Goal: Check status: Check status

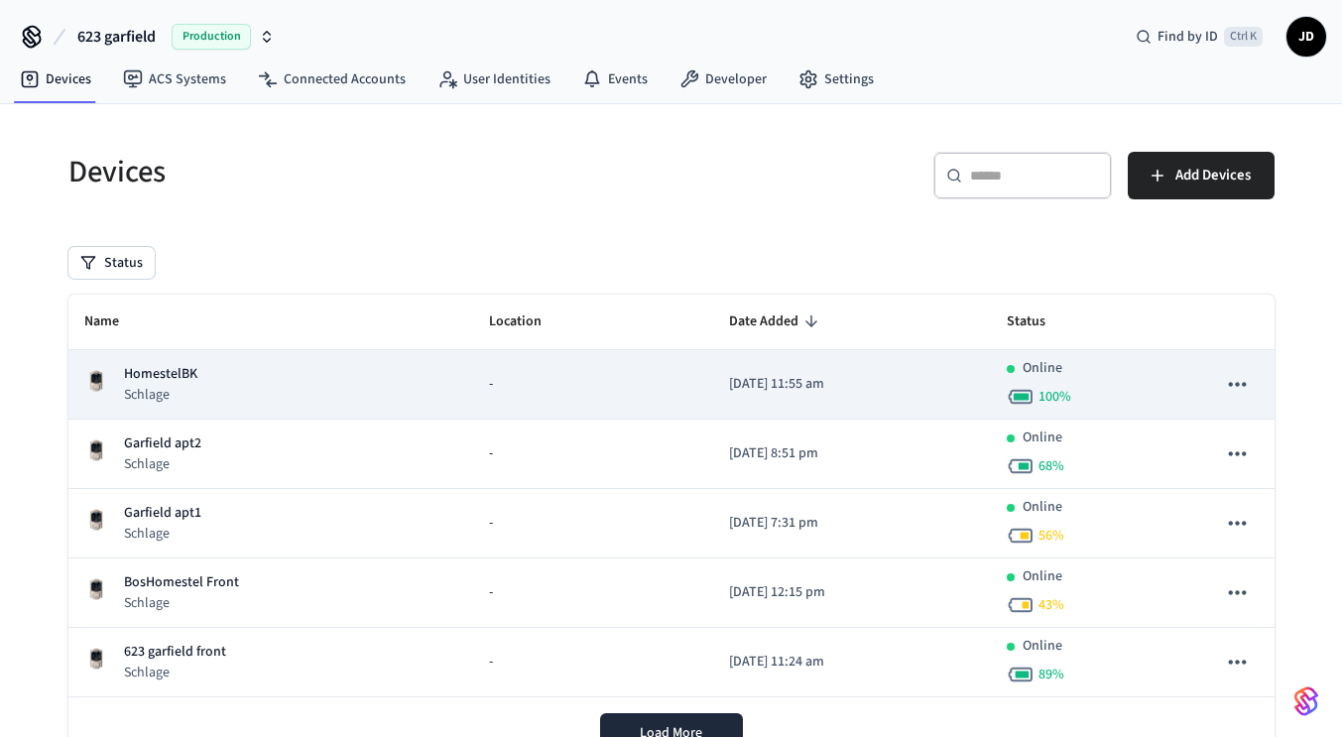
click at [157, 367] on p "HomestelBK" at bounding box center [160, 374] width 73 height 21
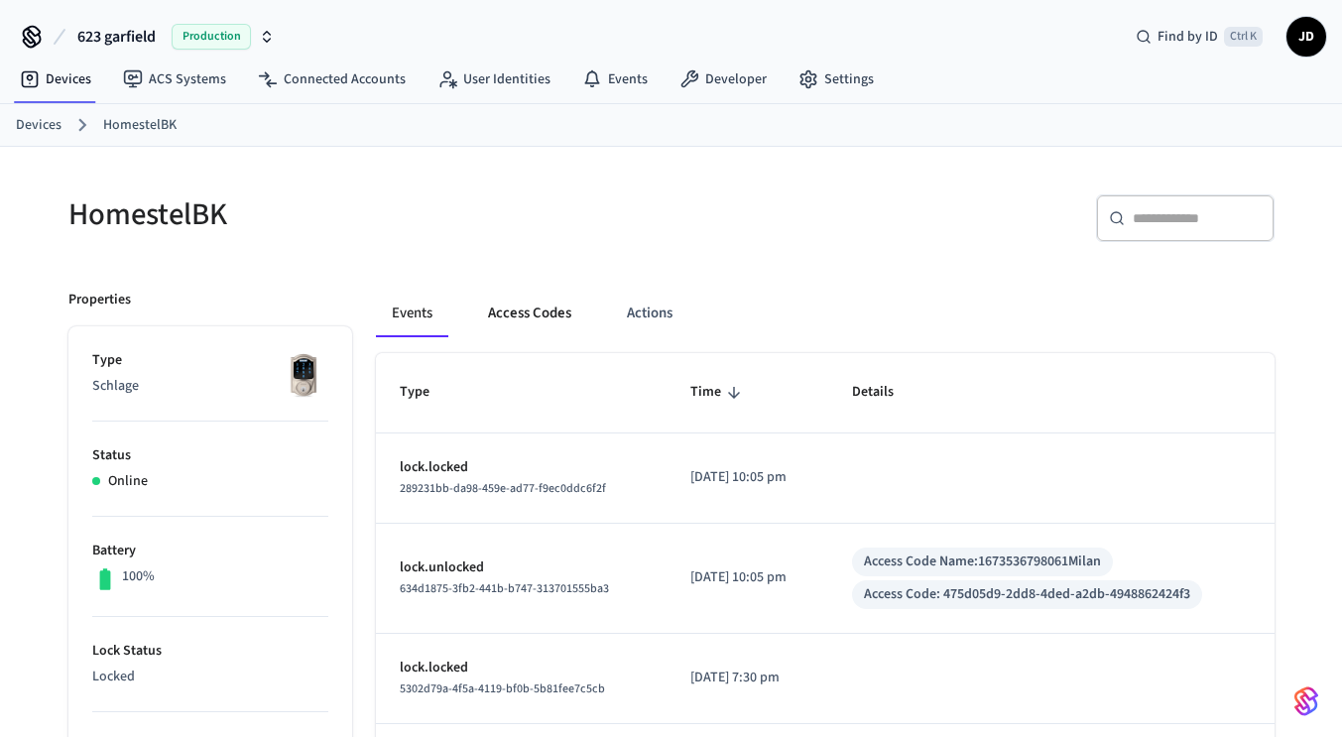
click at [550, 317] on button "Access Codes" at bounding box center [529, 314] width 115 height 48
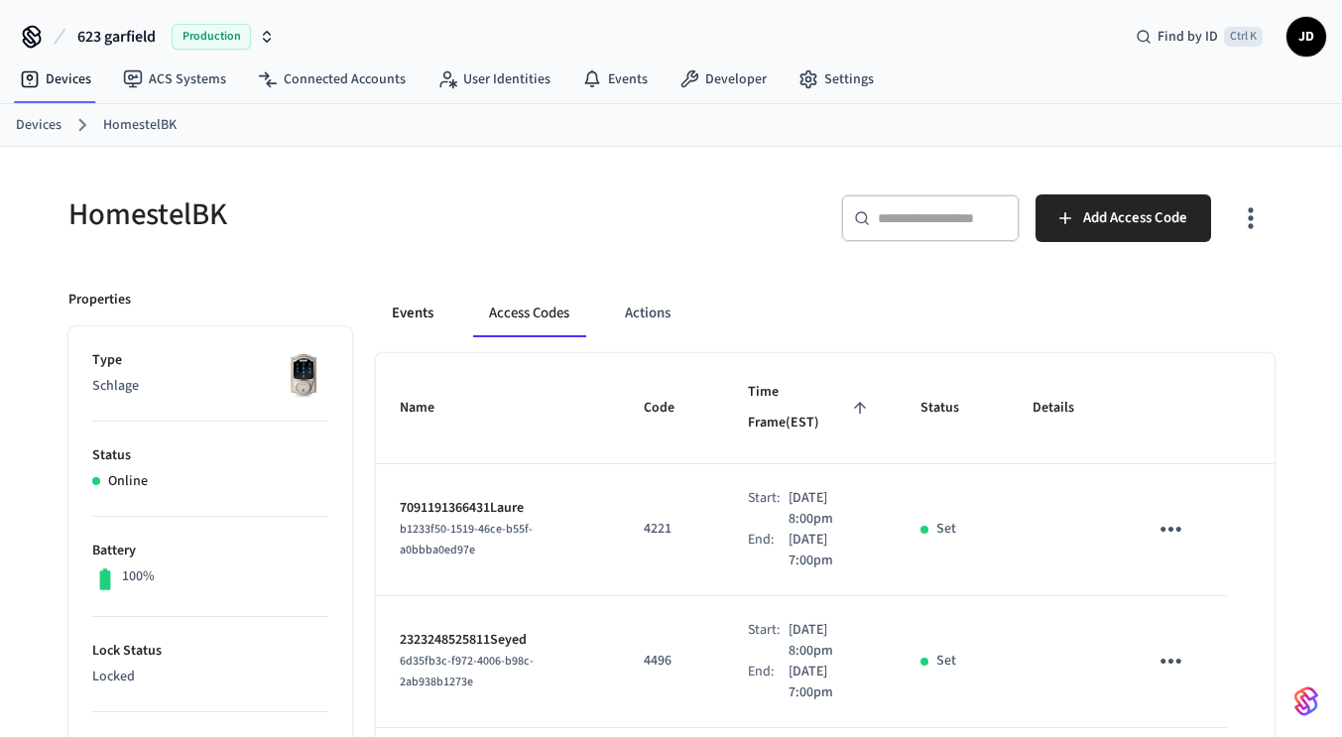
click at [405, 298] on button "Events" at bounding box center [412, 314] width 73 height 48
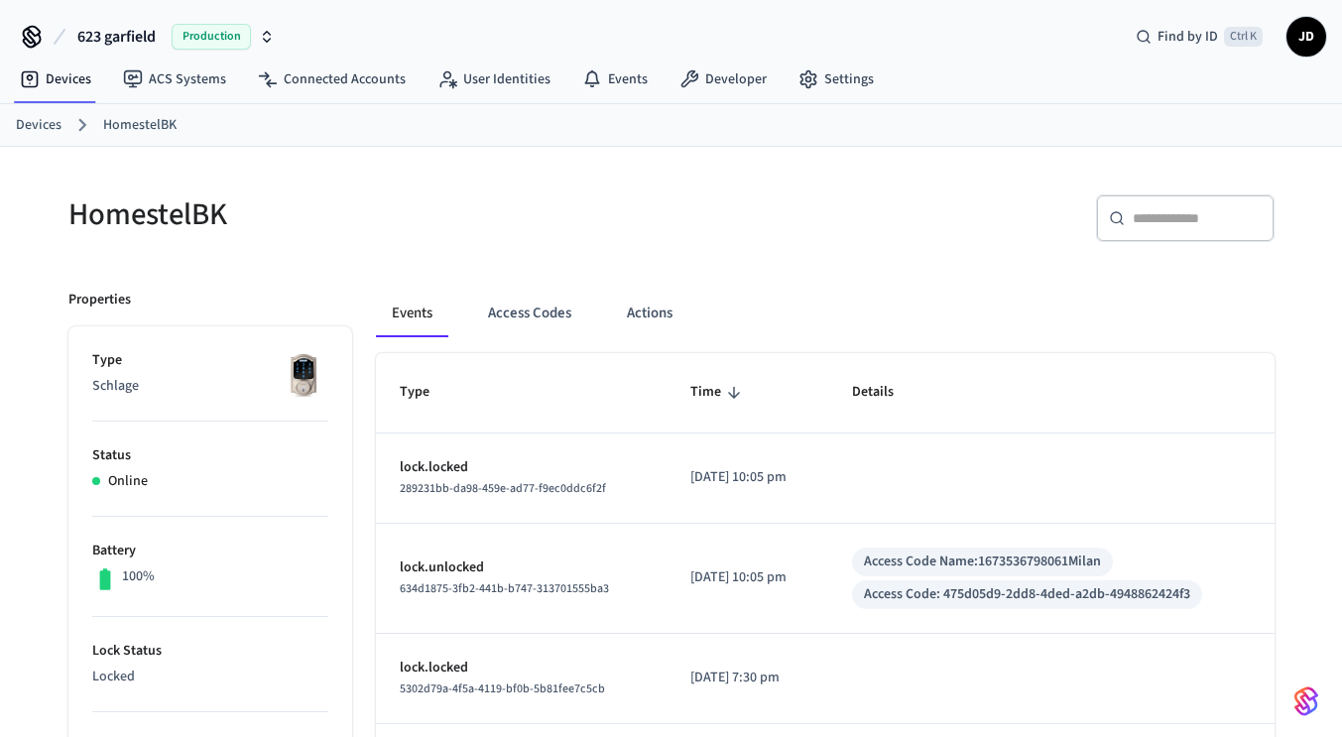
click at [1071, 569] on div "Access Code Name: 1673536798061Milan" at bounding box center [982, 562] width 237 height 21
click at [57, 130] on link "Devices" at bounding box center [39, 125] width 46 height 21
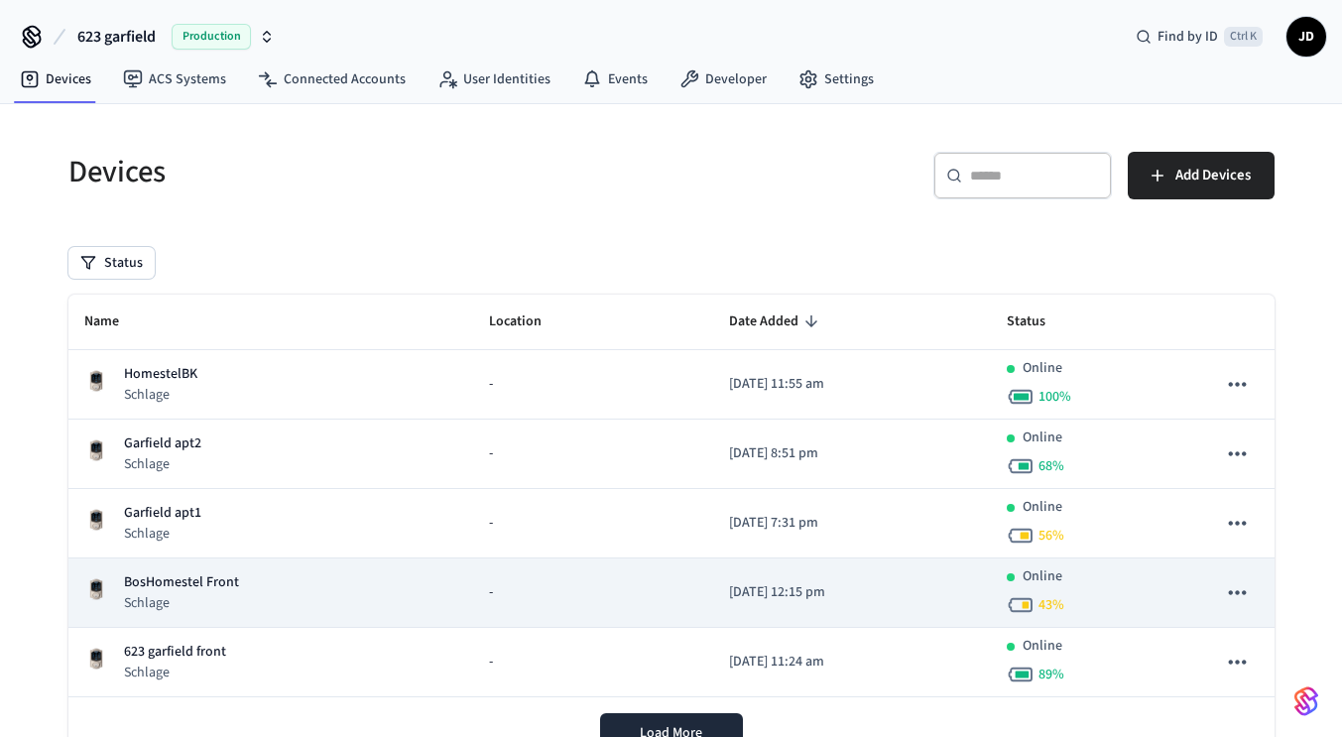
click at [220, 580] on p "BosHomestel Front" at bounding box center [181, 582] width 115 height 21
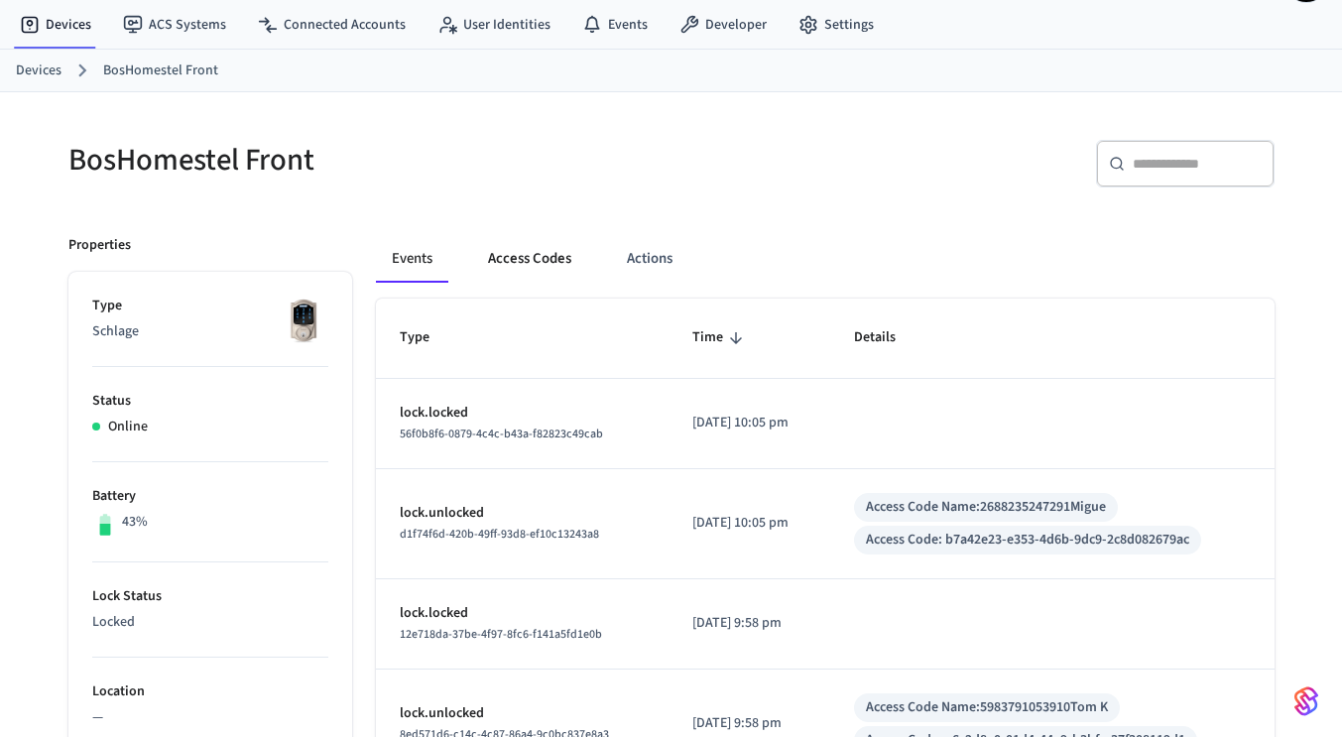
scroll to position [98, 0]
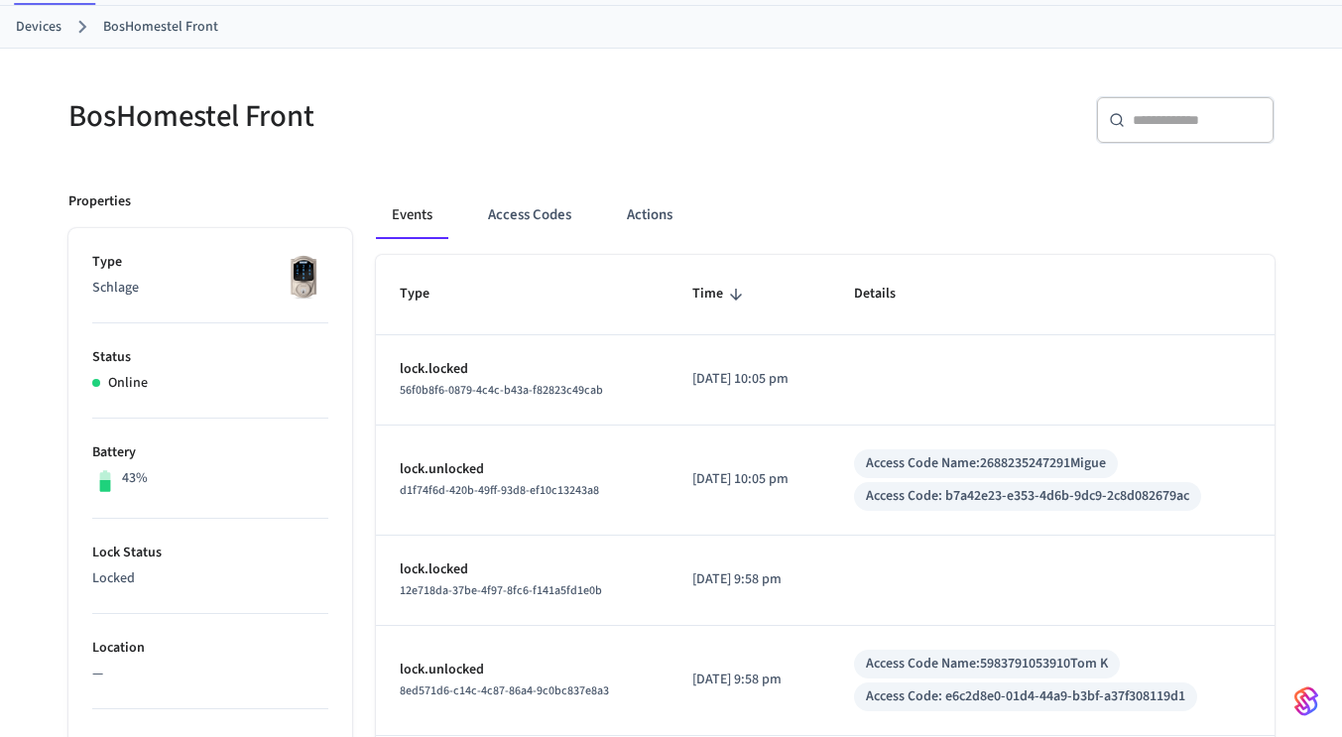
click at [1106, 463] on div "Access Code Name: 2688235247291Migue" at bounding box center [986, 463] width 240 height 21
